Goal: Task Accomplishment & Management: Manage account settings

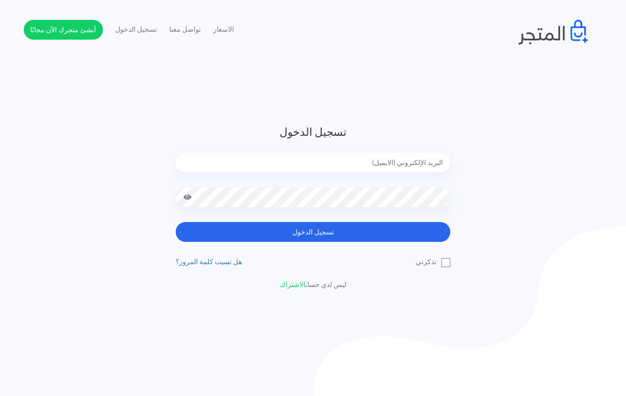
click at [352, 152] on form "تسجيل الدخول تسجيل الدخول" at bounding box center [313, 183] width 275 height 118
click at [352, 156] on input "email" at bounding box center [313, 163] width 275 height 20
type input "[EMAIL_ADDRESS][DOMAIN_NAME]"
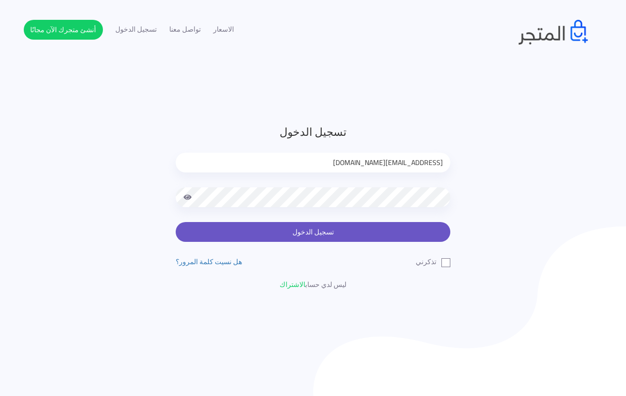
click at [389, 229] on button "تسجيل الدخول" at bounding box center [313, 232] width 275 height 20
